Goal: Obtain resource: Download file/media

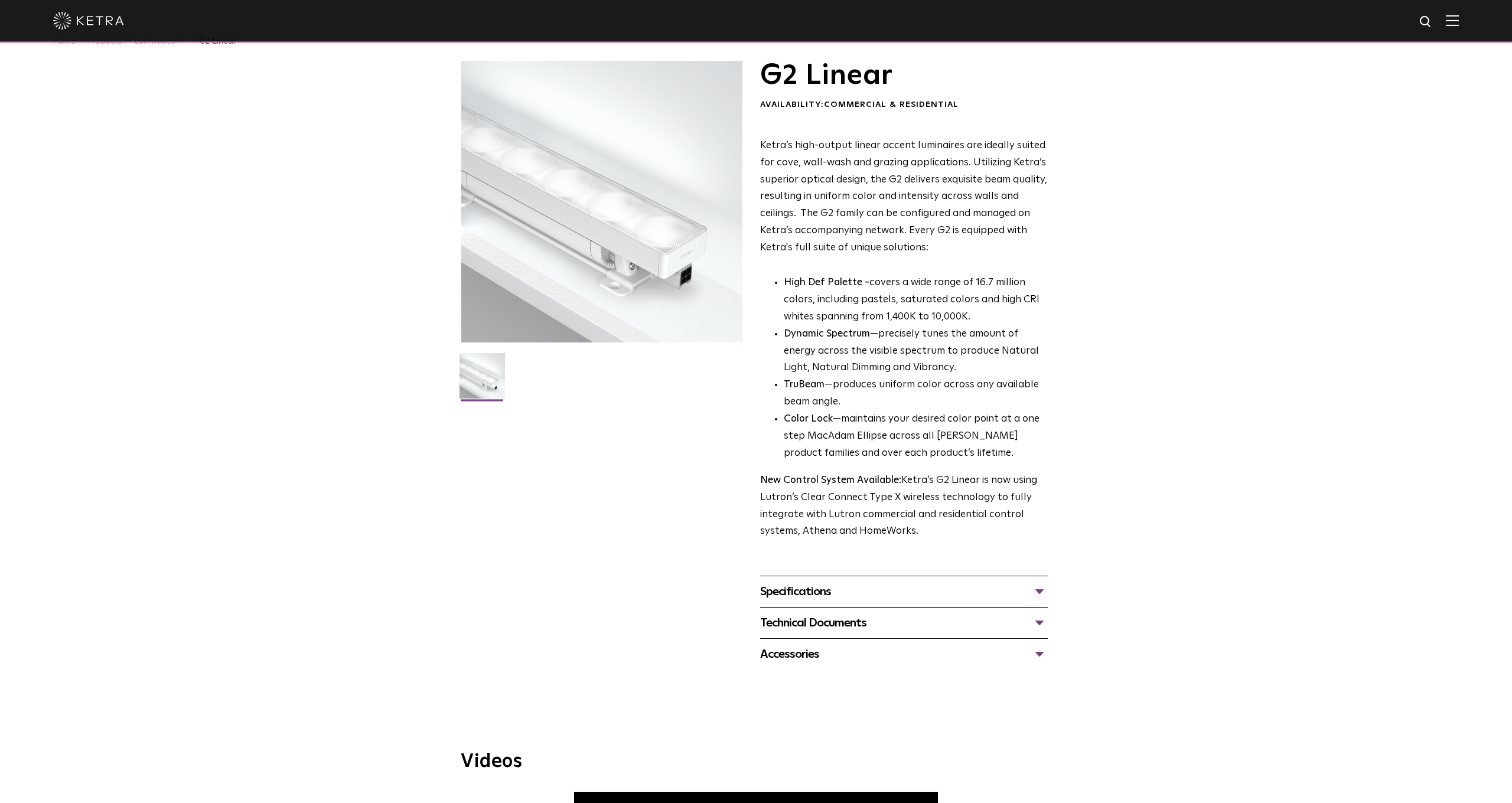
scroll to position [26, 0]
click at [489, 383] on img at bounding box center [482, 380] width 45 height 54
click at [585, 245] on div at bounding box center [602, 202] width 282 height 282
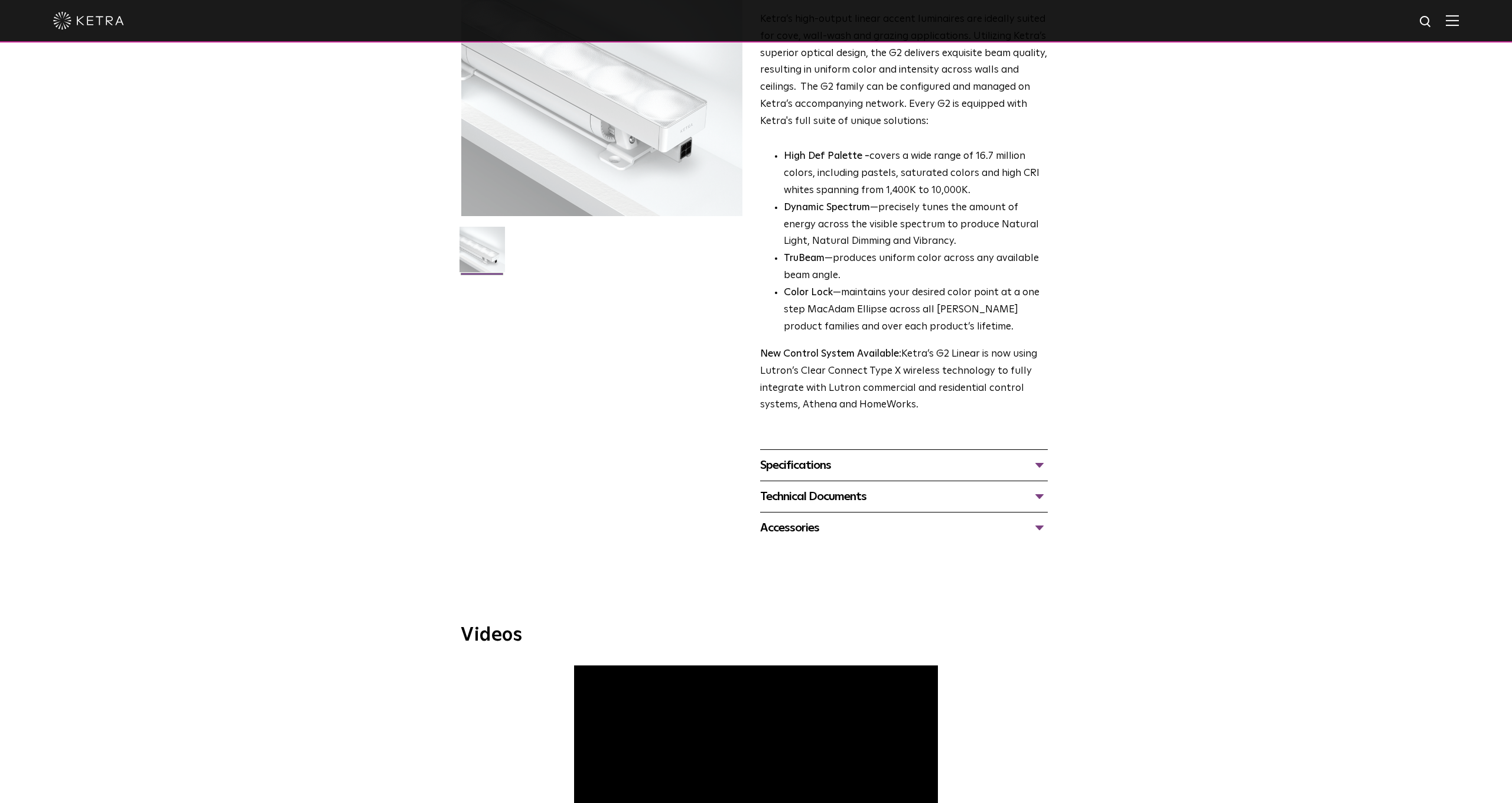
scroll to position [158, 0]
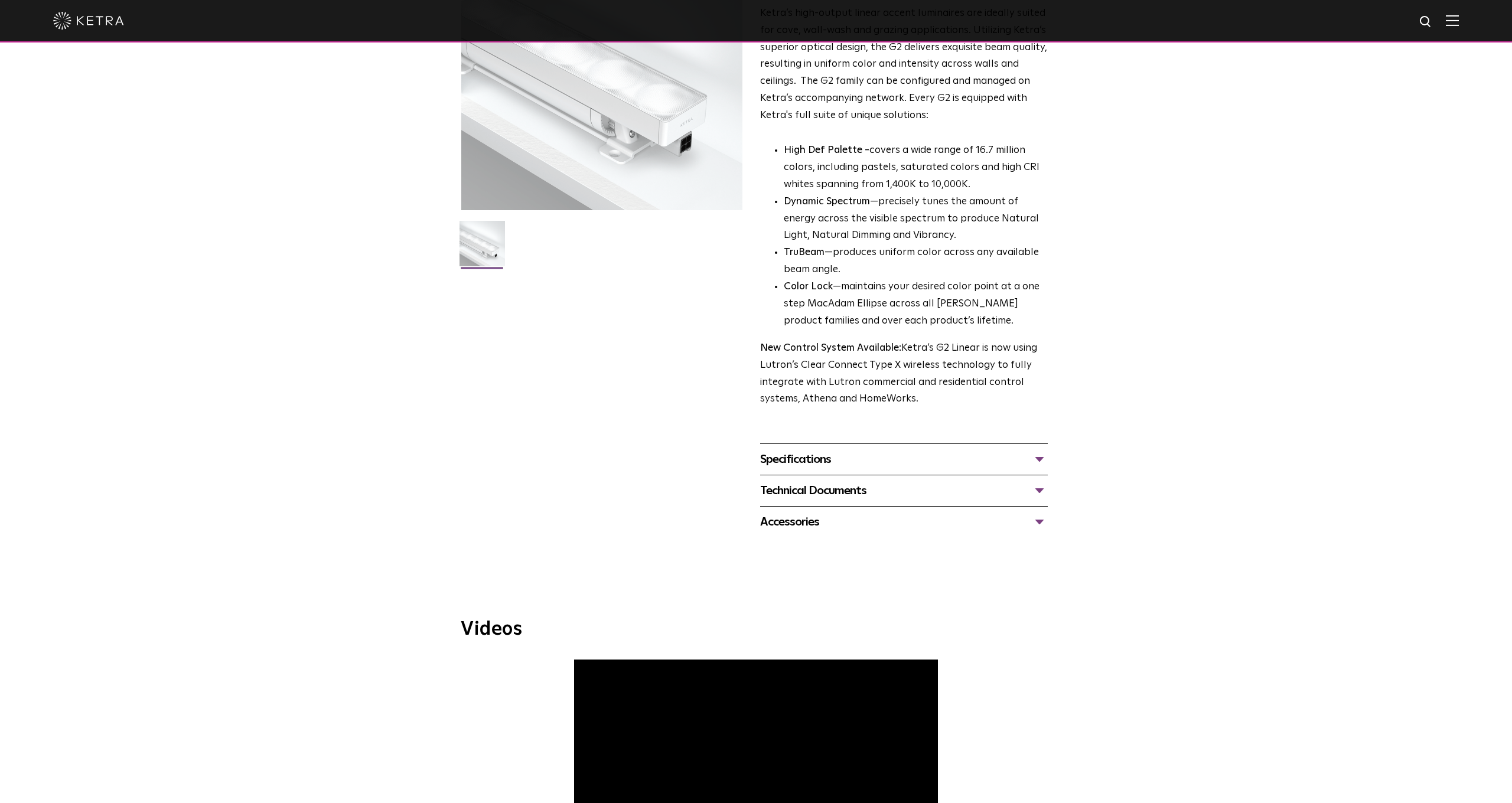
click at [786, 481] on div "Technical Documents" at bounding box center [904, 491] width 287 height 19
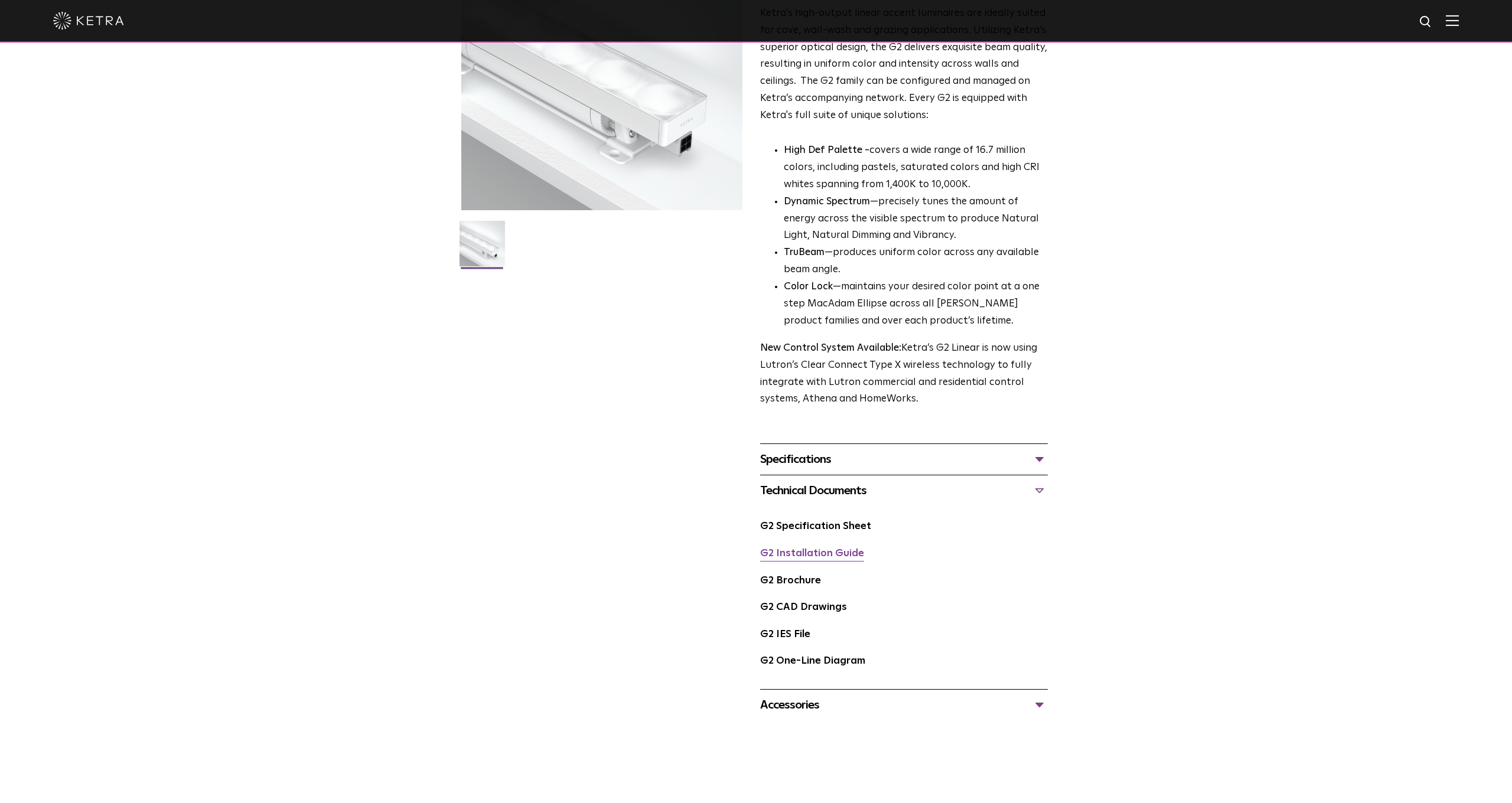
click at [790, 548] on link "G2 Installation Guide" at bounding box center [812, 553] width 104 height 10
click at [788, 576] on link "G2 Brochure" at bounding box center [791, 581] width 61 height 10
click at [816, 522] on link "G2 Specification Sheet" at bounding box center [816, 526] width 111 height 10
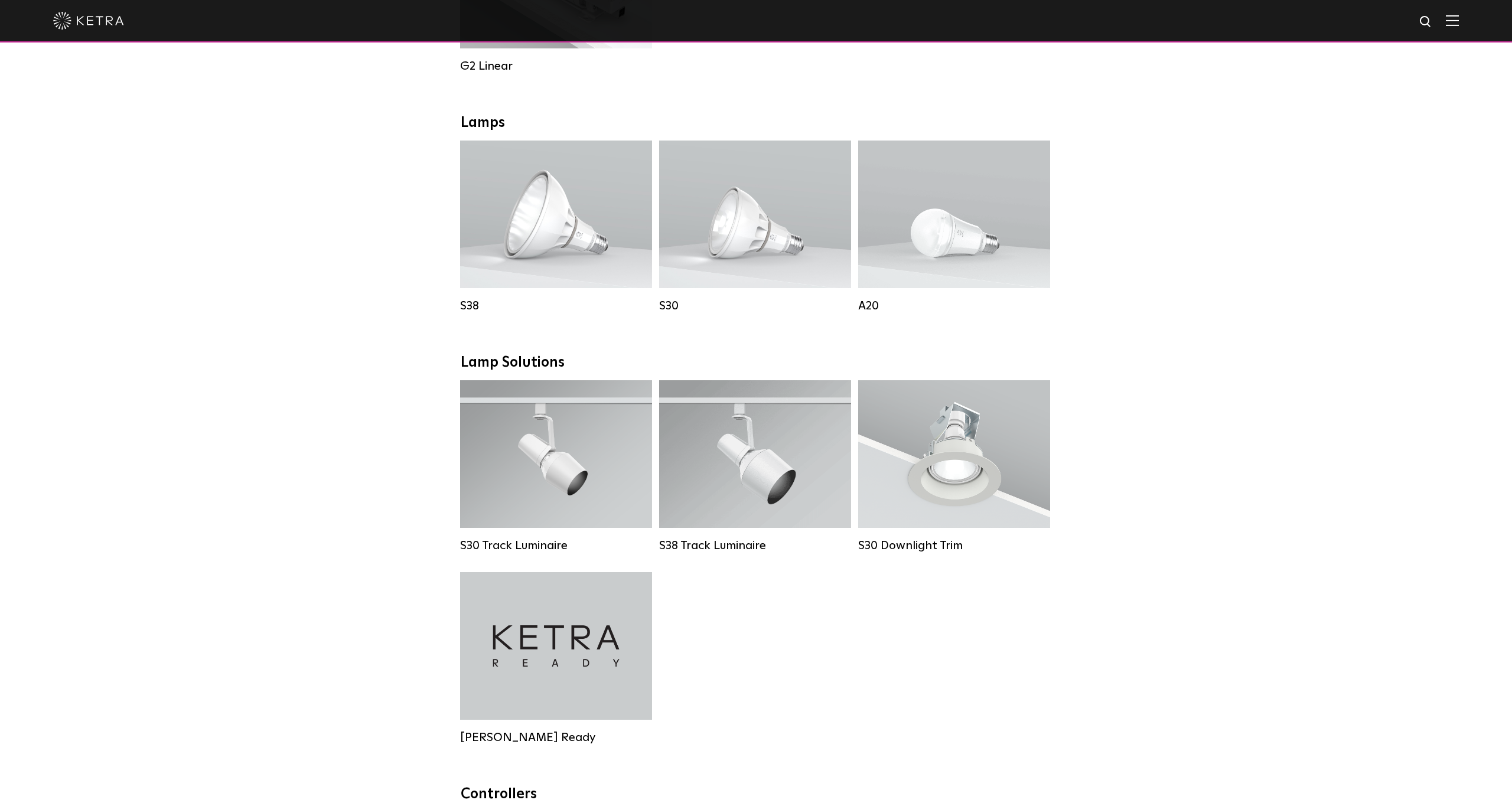
scroll to position [796, 0]
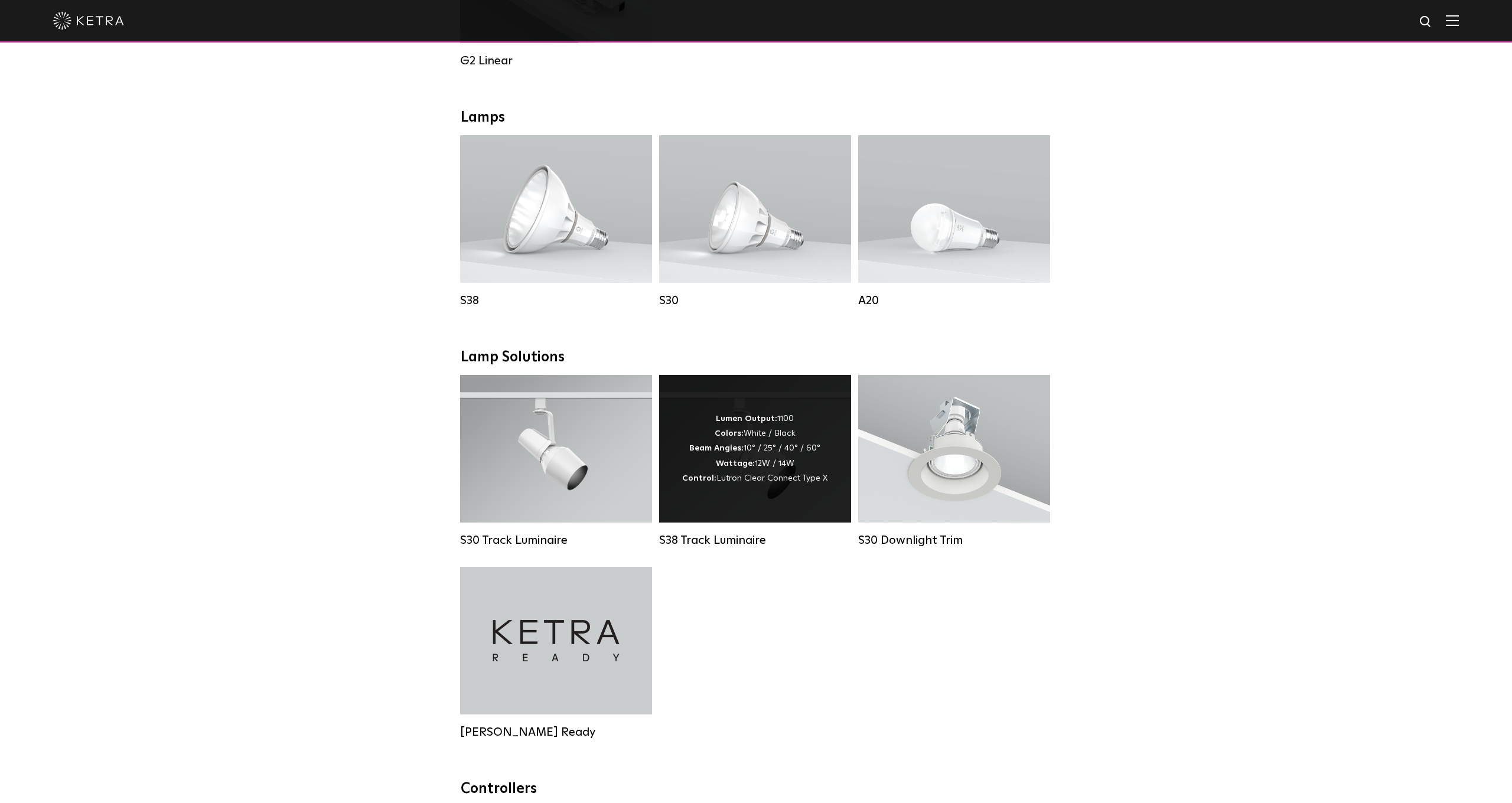
click at [737, 466] on strong "Wattage:" at bounding box center [735, 463] width 39 height 8
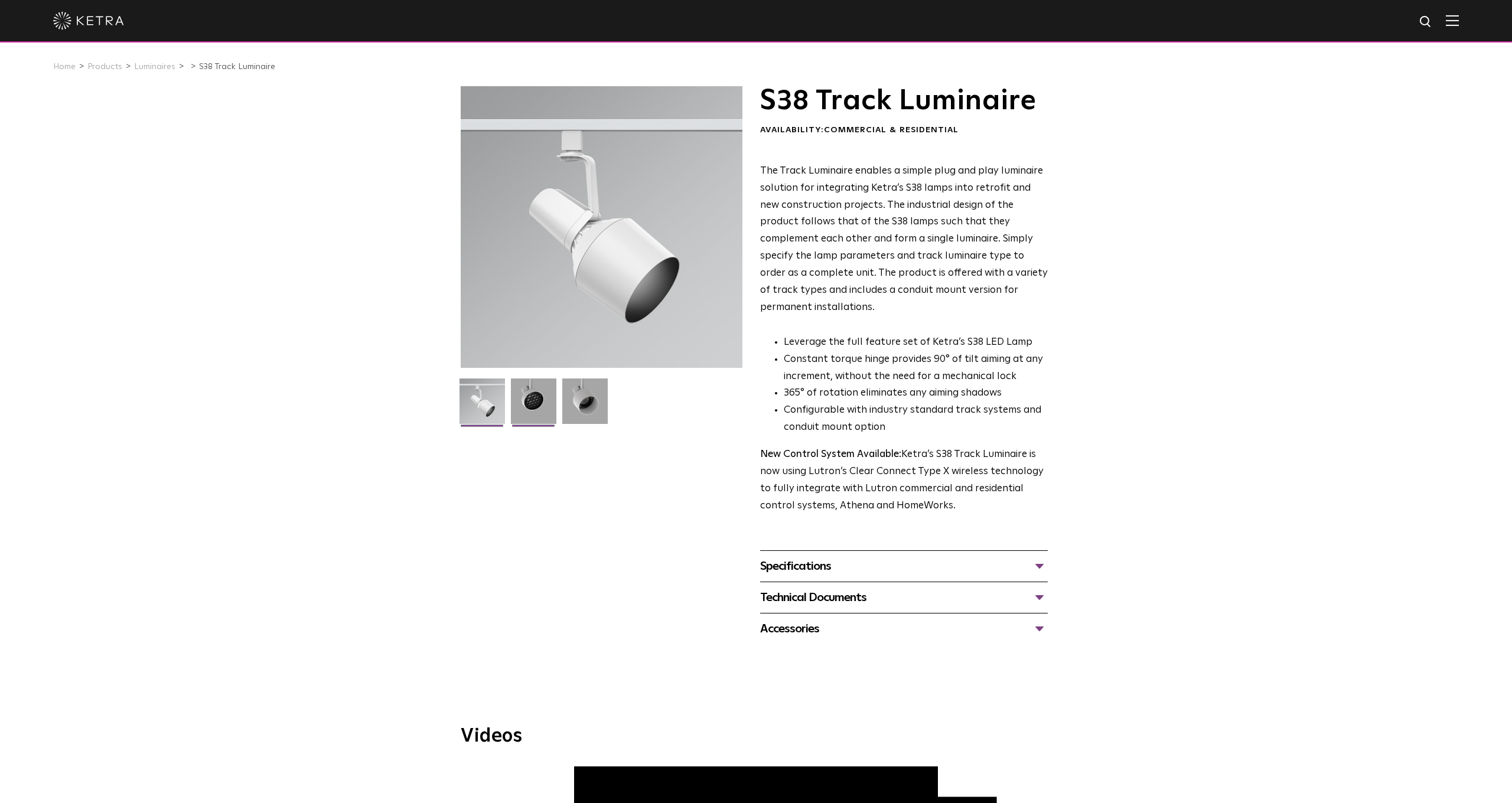
click at [541, 396] on img at bounding box center [534, 405] width 45 height 54
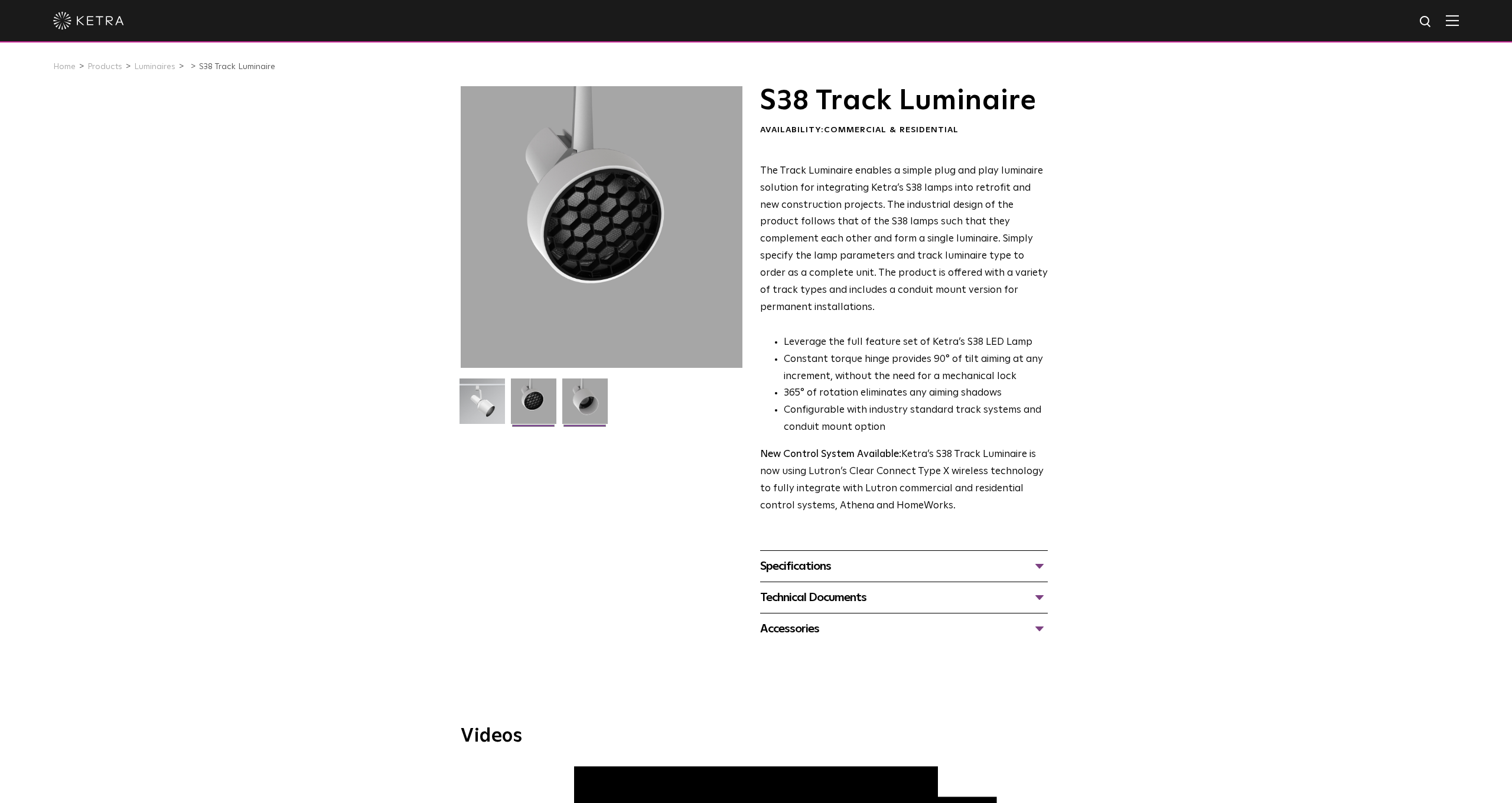
click at [584, 412] on img at bounding box center [585, 405] width 45 height 54
click at [776, 557] on div "Specifications" at bounding box center [904, 566] width 287 height 19
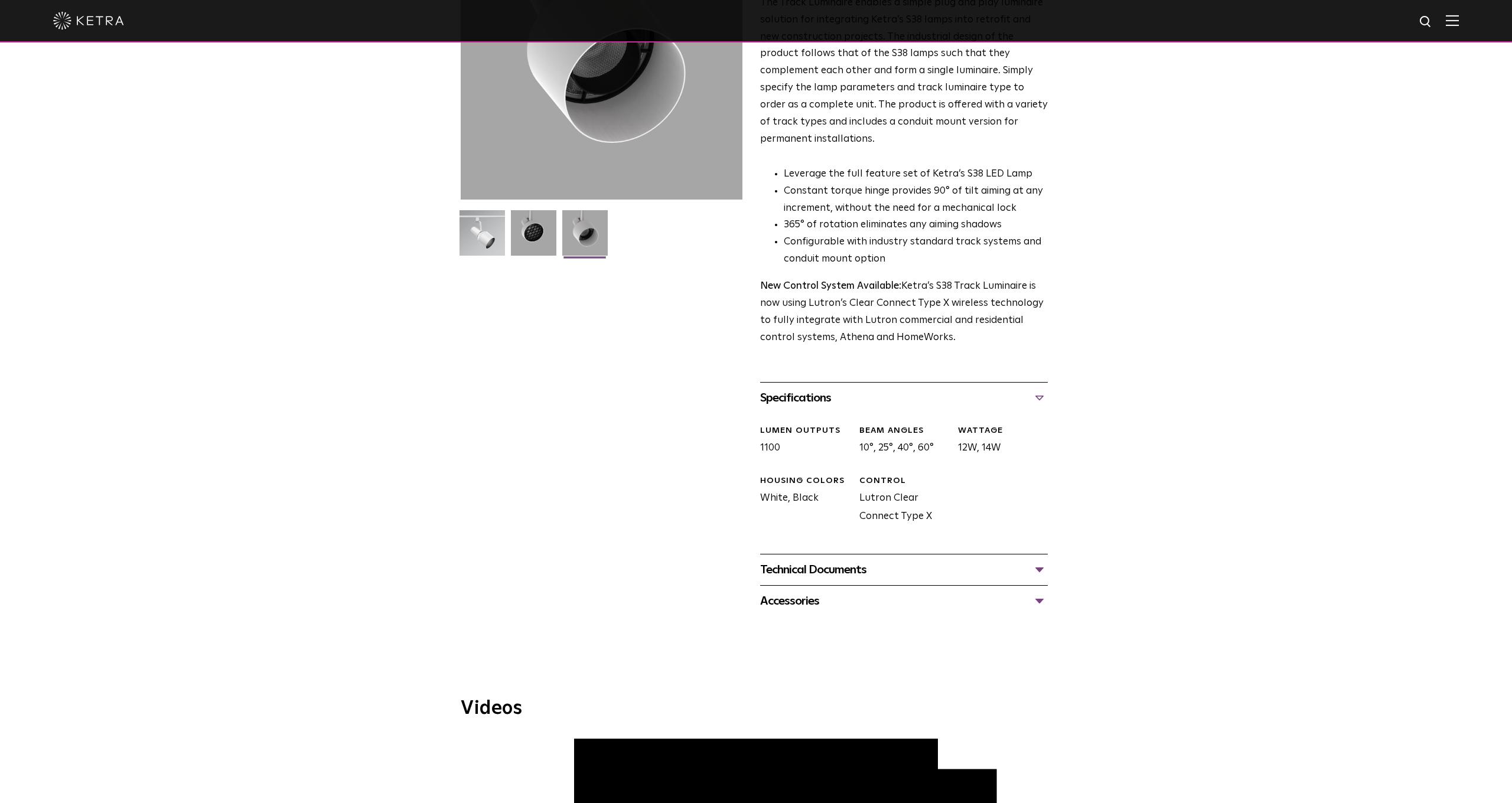
scroll to position [172, 0]
